Goal: Information Seeking & Learning: Learn about a topic

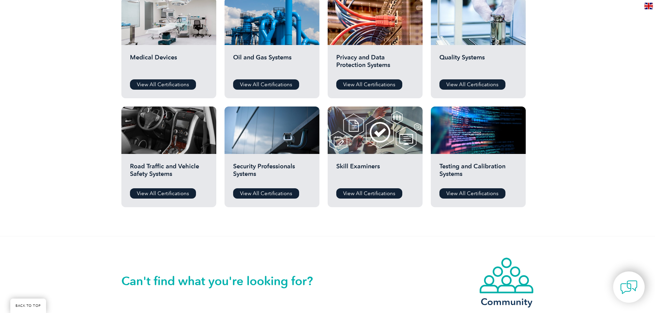
scroll to position [481, 0]
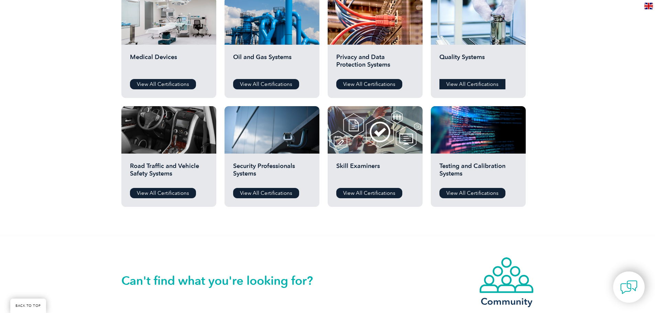
click at [471, 87] on link "View All Certifications" at bounding box center [472, 84] width 66 height 10
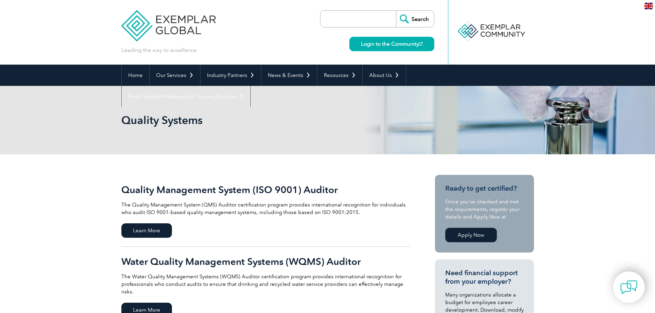
click at [361, 20] on input "search" at bounding box center [360, 19] width 72 height 16
type input "internal auditor iso 19011:2018"
click at [396, 11] on input "Search" at bounding box center [415, 19] width 38 height 16
